Goal: Information Seeking & Learning: Learn about a topic

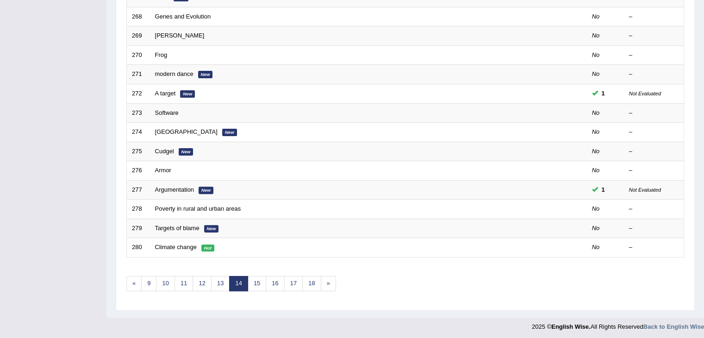
drag, startPoint x: 701, startPoint y: 182, endPoint x: 704, endPoint y: 172, distance: 10.7
click at [704, 172] on div "Home Practice Speaking: Re-tell lecture Practice Speaking: Re-tell lecture Time…" at bounding box center [406, 23] width 598 height 590
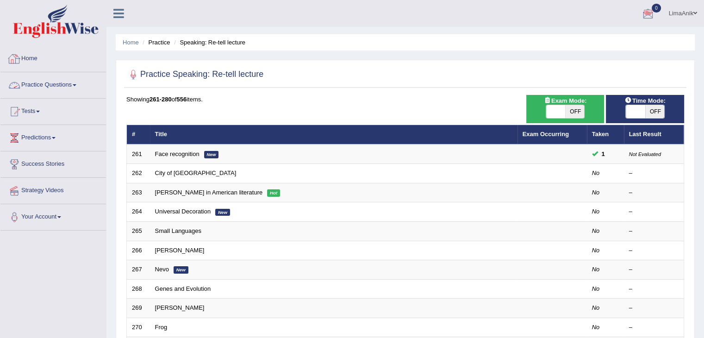
click at [50, 89] on link "Practice Questions" at bounding box center [53, 83] width 106 height 23
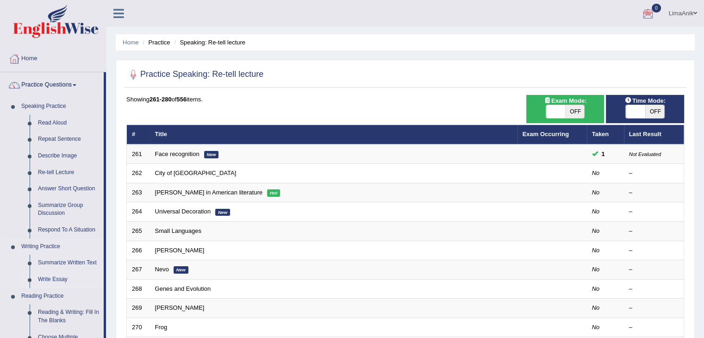
click at [59, 276] on link "Write Essay" at bounding box center [69, 279] width 70 height 17
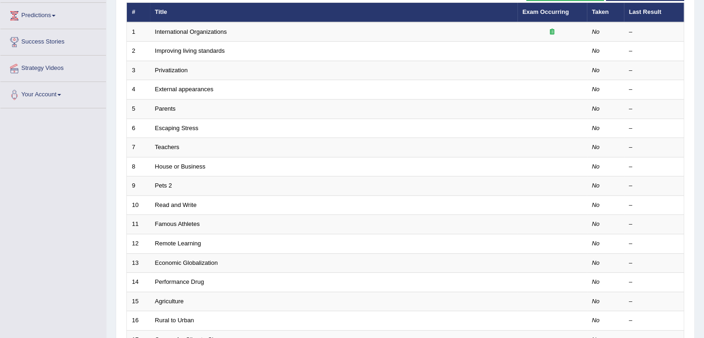
scroll to position [272, 0]
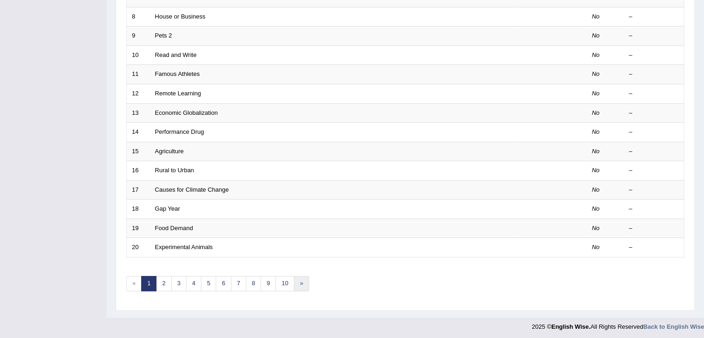
click at [294, 278] on link "»" at bounding box center [301, 283] width 15 height 15
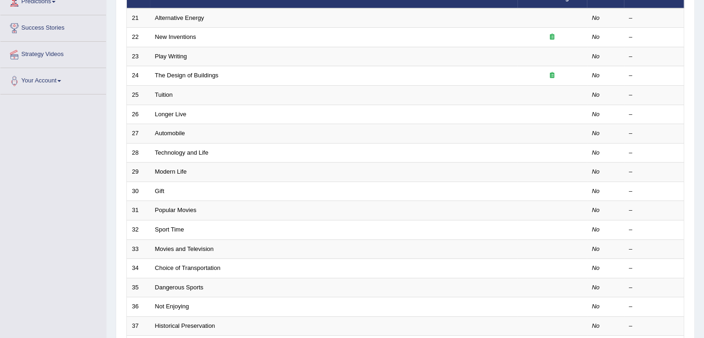
scroll to position [272, 0]
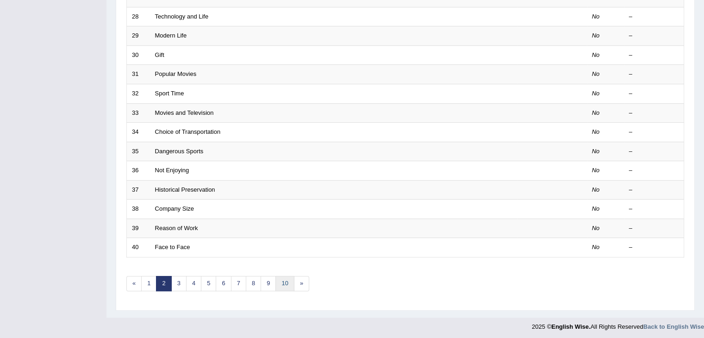
click at [281, 283] on link "10" at bounding box center [285, 283] width 19 height 15
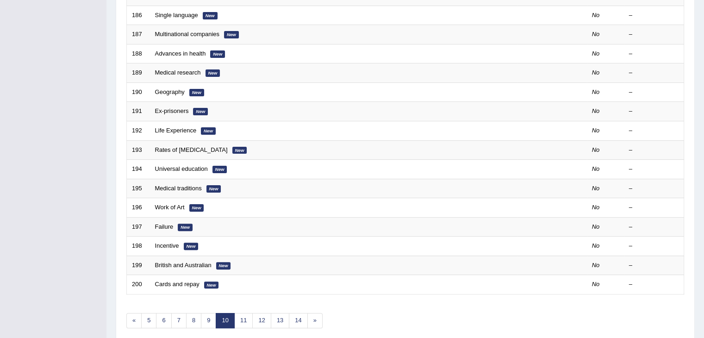
scroll to position [272, 0]
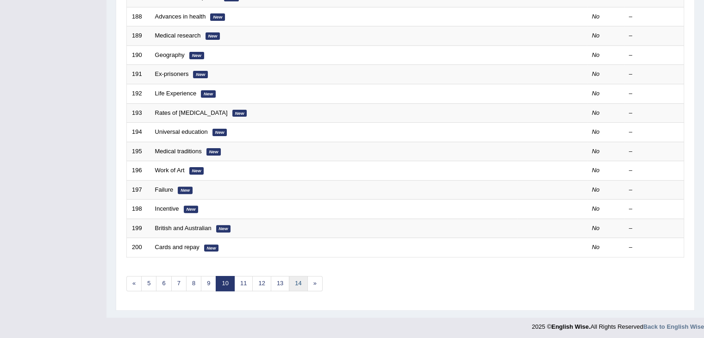
click at [300, 280] on link "14" at bounding box center [298, 283] width 19 height 15
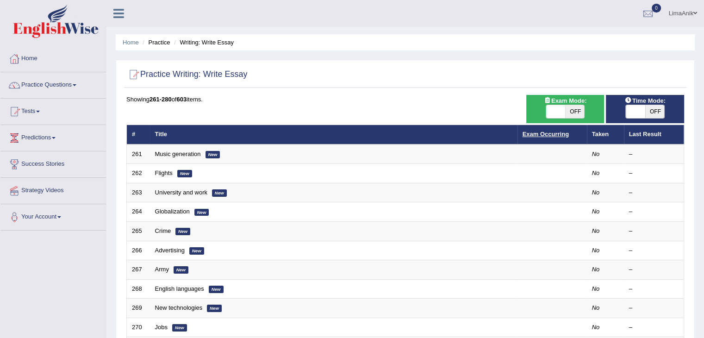
click at [539, 134] on link "Exam Occurring" at bounding box center [546, 134] width 46 height 7
